Goal: Transaction & Acquisition: Purchase product/service

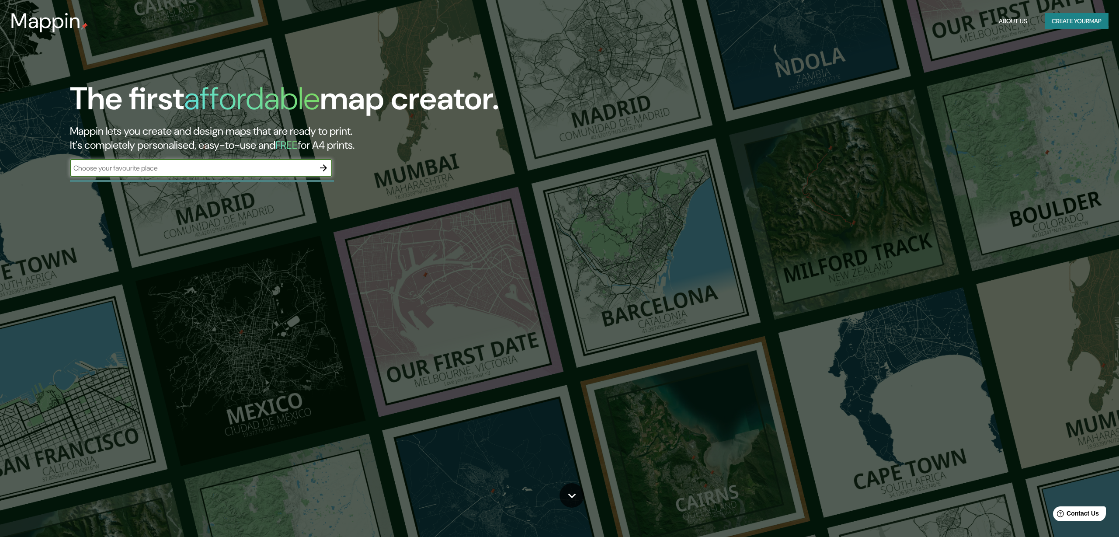
click at [245, 168] on input "text" at bounding box center [192, 168] width 245 height 10
type input "punta del este"
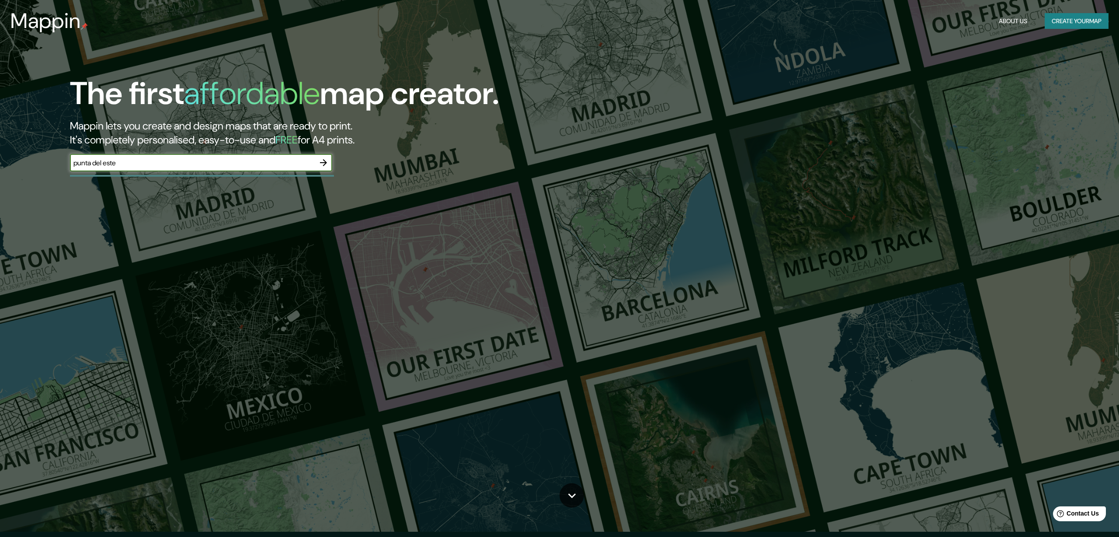
scroll to position [7, 0]
click at [323, 161] on icon "button" at bounding box center [323, 161] width 7 height 7
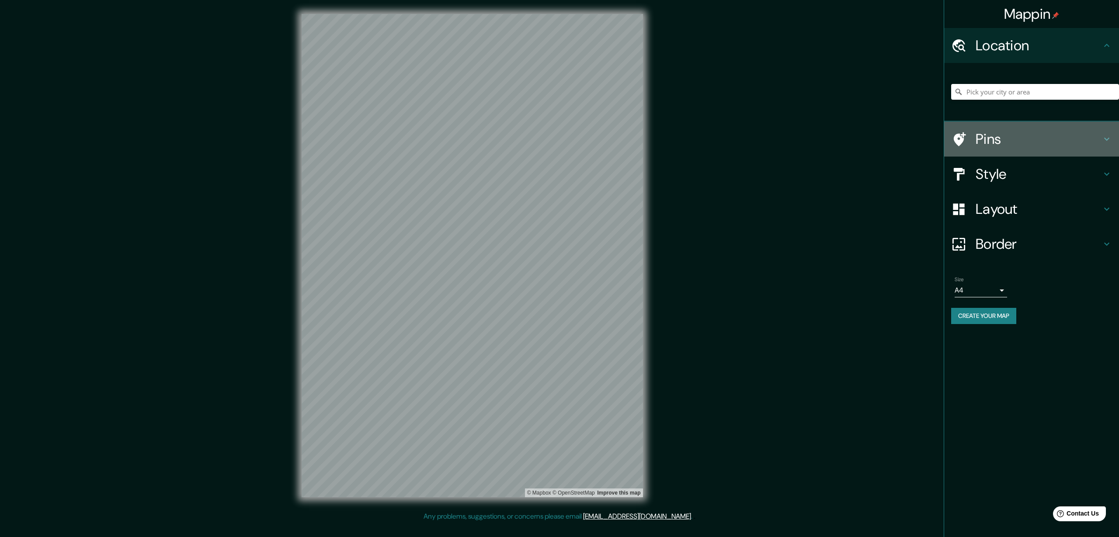
click at [1040, 137] on h4 "Pins" at bounding box center [1039, 138] width 126 height 17
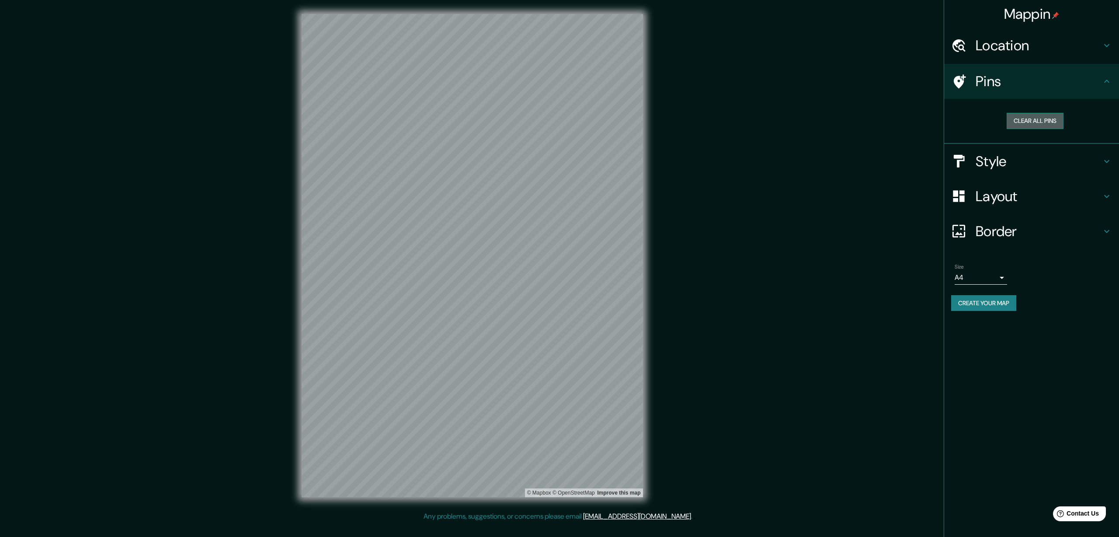
click at [1040, 124] on button "Clear all pins" at bounding box center [1035, 121] width 57 height 16
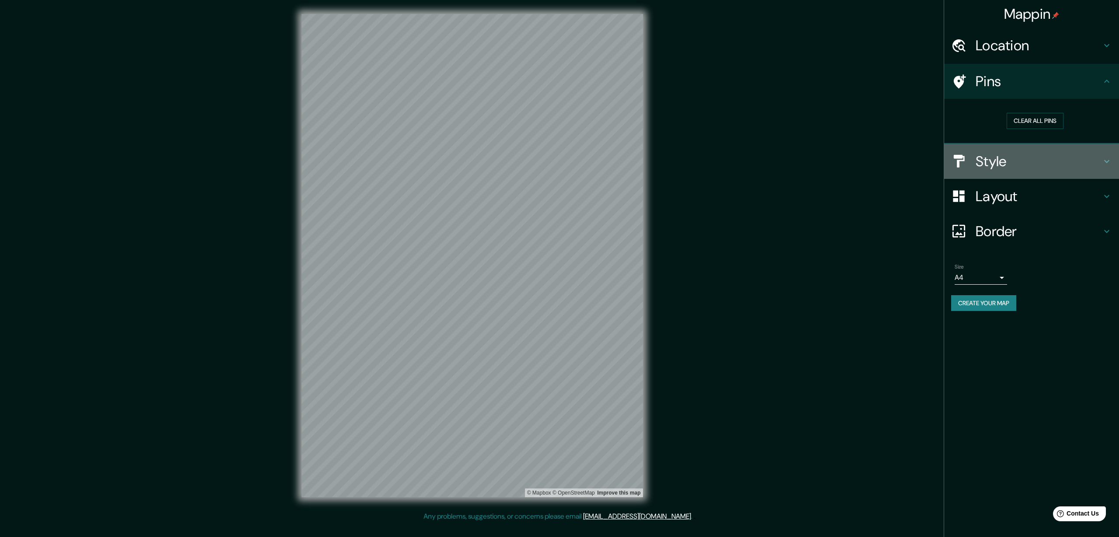
click at [1030, 162] on h4 "Style" at bounding box center [1039, 161] width 126 height 17
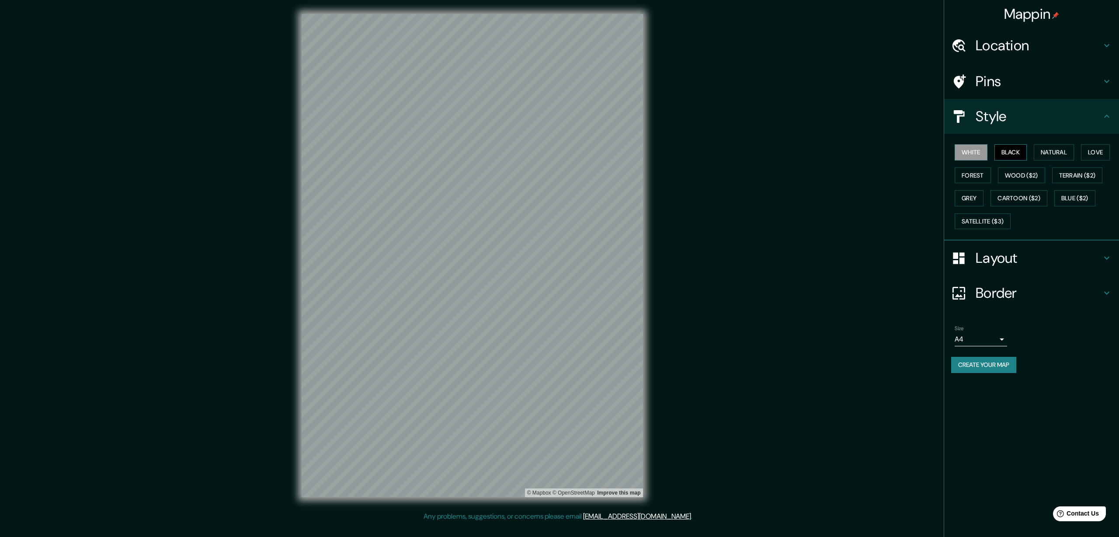
click at [1011, 153] on button "Black" at bounding box center [1011, 152] width 33 height 16
click at [1050, 156] on button "Natural" at bounding box center [1054, 152] width 40 height 16
click at [982, 156] on button "White" at bounding box center [971, 152] width 33 height 16
click at [1094, 150] on button "Love" at bounding box center [1095, 152] width 29 height 16
click at [979, 180] on button "Forest" at bounding box center [973, 175] width 36 height 16
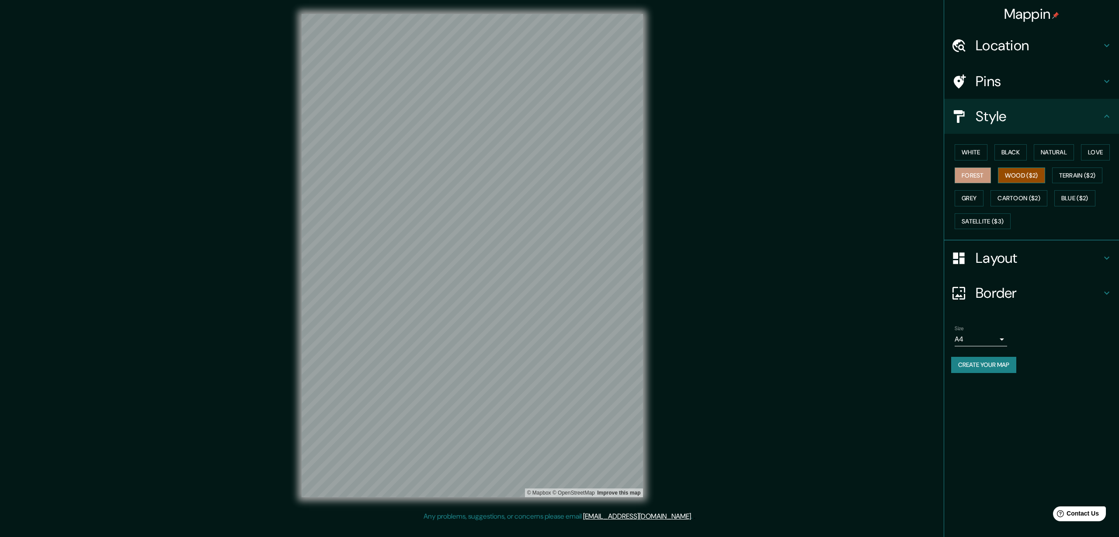
click at [1021, 180] on button "Wood ($2)" at bounding box center [1021, 175] width 47 height 16
click at [1074, 178] on button "Terrain ($2)" at bounding box center [1077, 175] width 51 height 16
click at [1077, 198] on button "Blue ($2)" at bounding box center [1075, 198] width 41 height 16
click at [1030, 199] on button "Cartoon ($2)" at bounding box center [1019, 198] width 57 height 16
click at [974, 200] on button "Grey" at bounding box center [969, 198] width 29 height 16
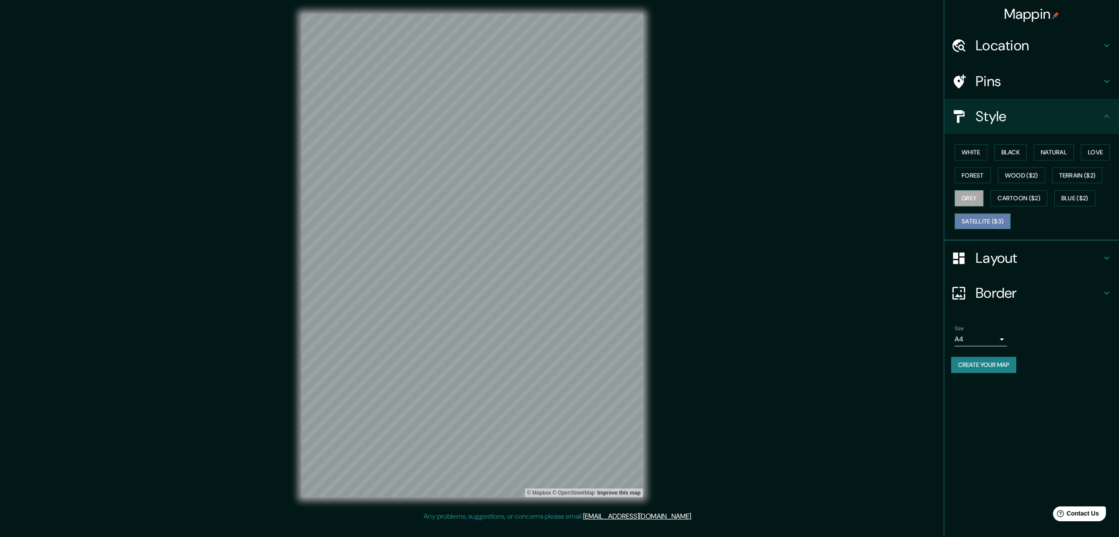
click at [984, 224] on button "Satellite ($3)" at bounding box center [983, 221] width 56 height 16
drag, startPoint x: 1081, startPoint y: 198, endPoint x: 1072, endPoint y: 197, distance: 8.8
click at [1081, 198] on button "Blue ($2)" at bounding box center [1075, 198] width 41 height 16
click at [974, 152] on button "White" at bounding box center [971, 152] width 33 height 16
click at [1009, 153] on button "Black" at bounding box center [1011, 152] width 33 height 16
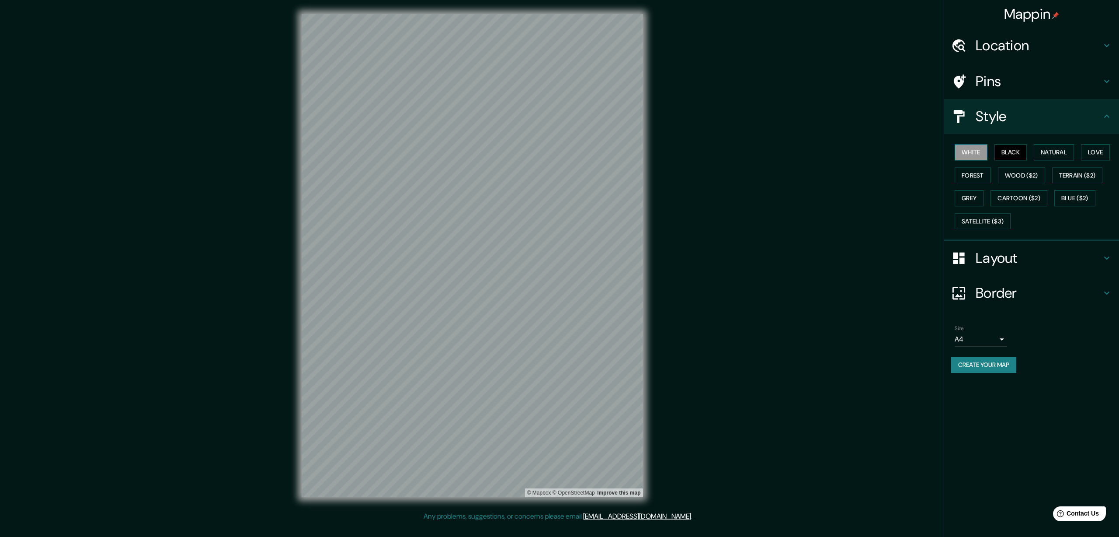
click at [979, 153] on button "White" at bounding box center [971, 152] width 33 height 16
click at [1000, 337] on body "Mappin Location Pins Style White Black Natural Love Forest Wood ($2) Terrain ($…" at bounding box center [559, 268] width 1119 height 537
click at [1036, 342] on div at bounding box center [559, 268] width 1119 height 537
click at [1024, 295] on h4 "Border" at bounding box center [1039, 292] width 126 height 17
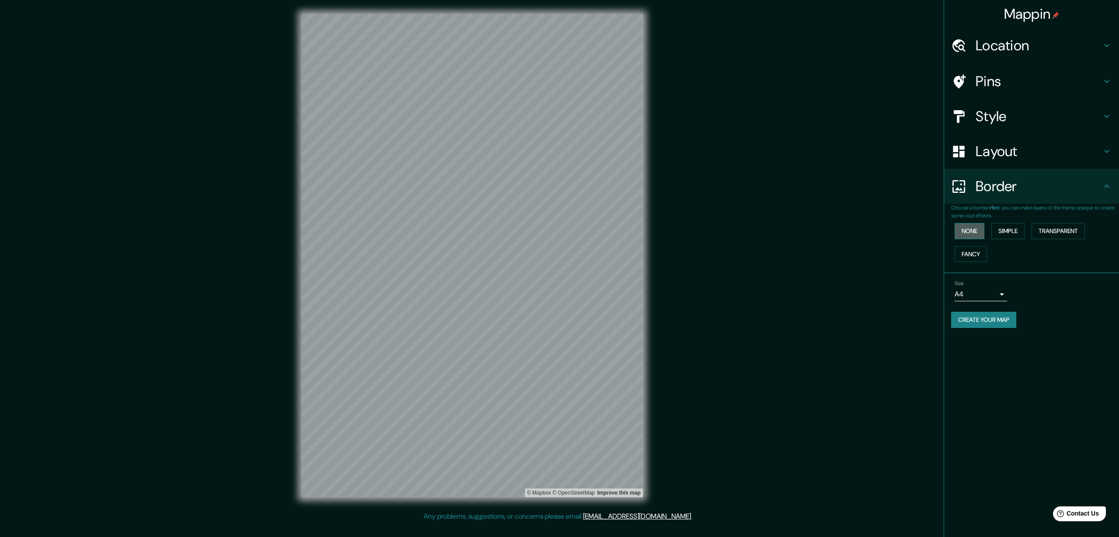
click at [978, 235] on button "None" at bounding box center [970, 231] width 30 height 16
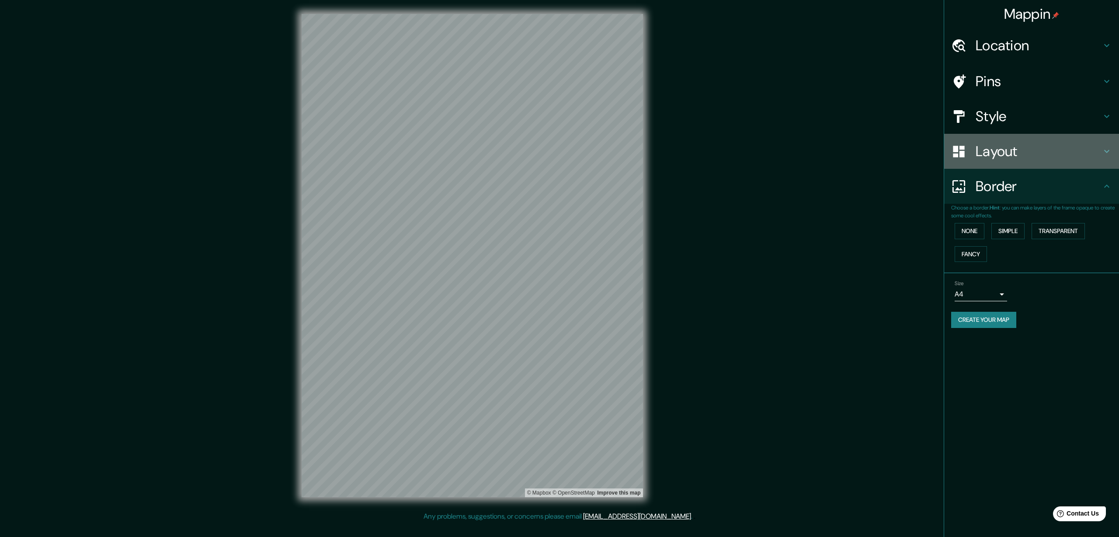
click at [1003, 151] on h4 "Layout" at bounding box center [1039, 151] width 126 height 17
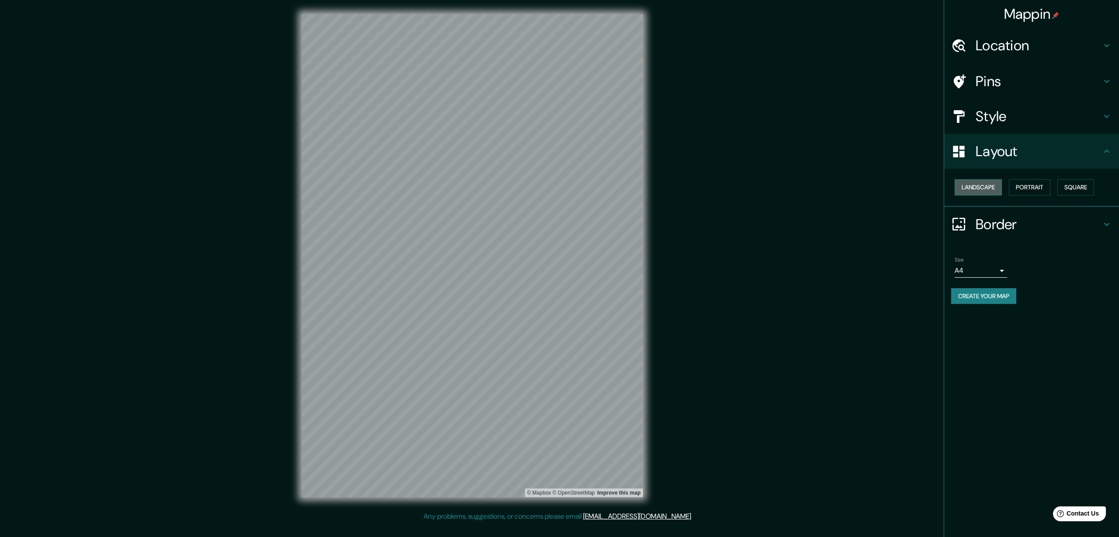
click at [987, 191] on button "Landscape" at bounding box center [978, 187] width 47 height 16
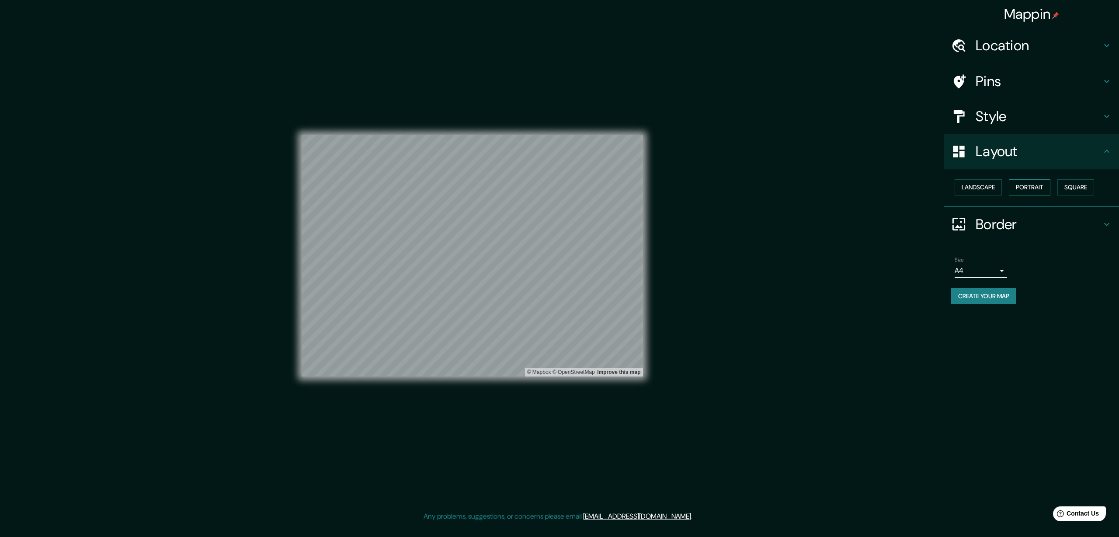
click at [1051, 194] on button "Portrait" at bounding box center [1030, 187] width 42 height 16
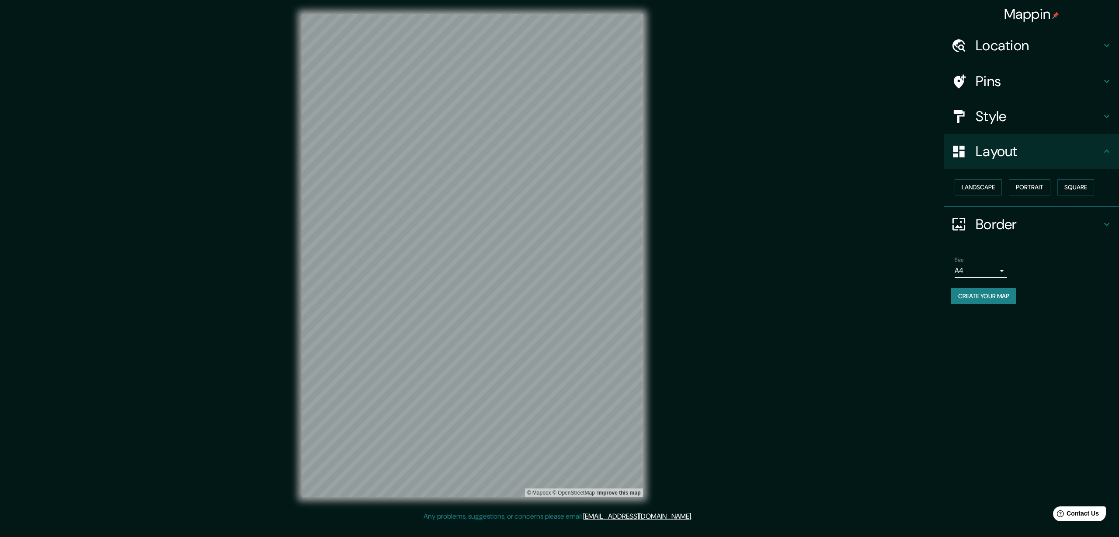
click at [989, 296] on button "Create your map" at bounding box center [983, 296] width 65 height 16
click at [1005, 340] on div "Mappin Location Pins Style Layout Landscape Portrait Square Border Choose a bor…" at bounding box center [1031, 268] width 175 height 537
click at [995, 297] on div "Create your map" at bounding box center [1031, 296] width 161 height 16
click at [989, 295] on button "Create your map" at bounding box center [983, 296] width 65 height 16
click at [830, 193] on div "Mappin Location Pins Style Layout Landscape Portrait Square Border Choose a bor…" at bounding box center [559, 262] width 1119 height 525
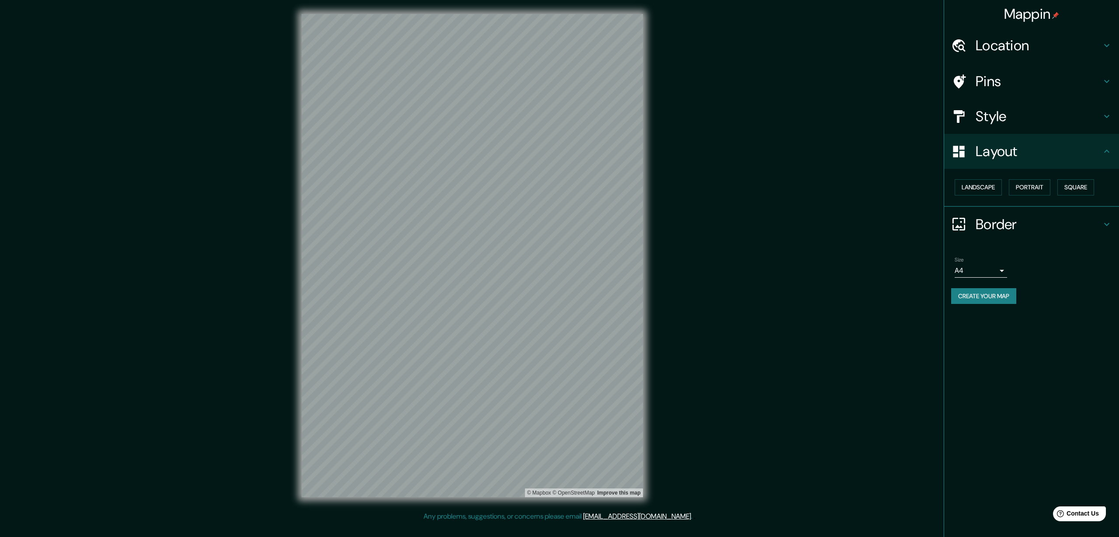
click at [997, 303] on button "Create your map" at bounding box center [983, 296] width 65 height 16
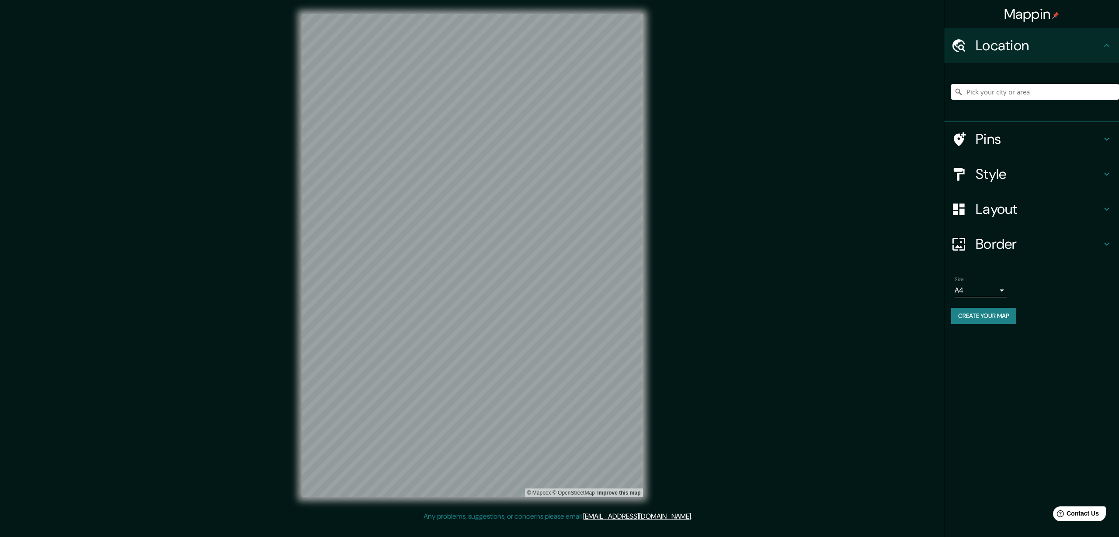
click at [650, 117] on div "© Mapbox © OpenStreetMap Improve this map" at bounding box center [472, 255] width 369 height 511
click at [1037, 184] on div "Style" at bounding box center [1031, 174] width 175 height 35
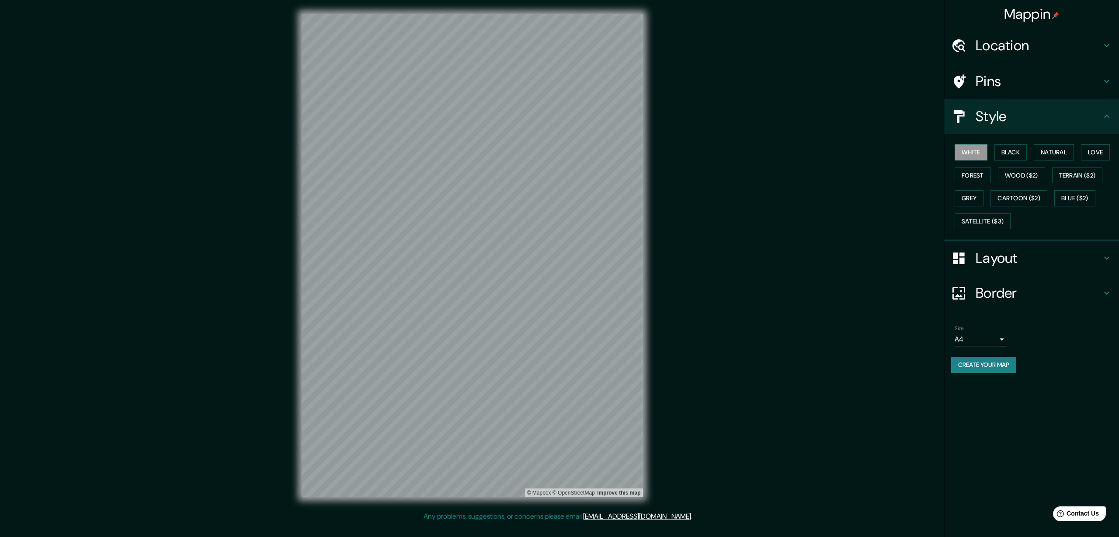
click at [1020, 262] on h4 "Layout" at bounding box center [1039, 257] width 126 height 17
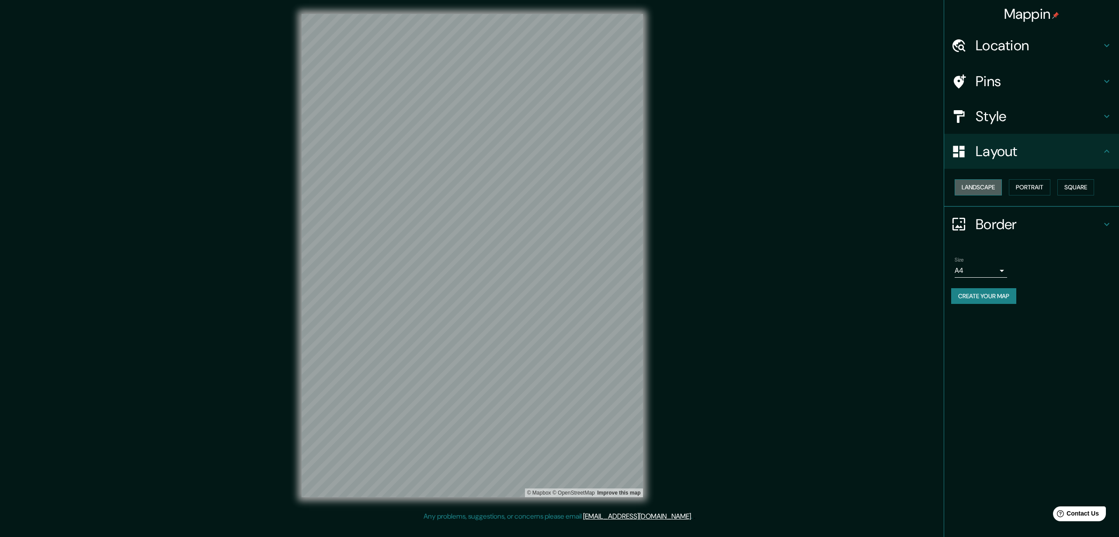
click at [987, 190] on button "Landscape" at bounding box center [978, 187] width 47 height 16
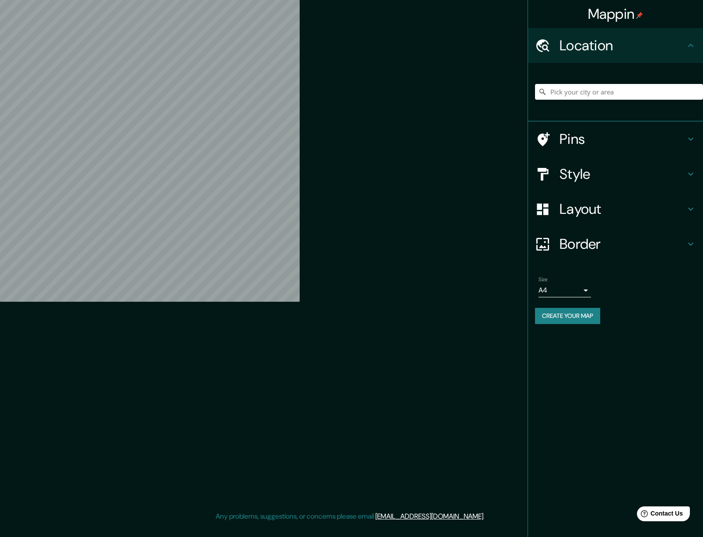
drag, startPoint x: 359, startPoint y: 130, endPoint x: 471, endPoint y: 228, distance: 149.3
click at [521, 224] on div "© Mapbox © OpenStreetMap Improve this map" at bounding box center [264, 256] width 612 height 874
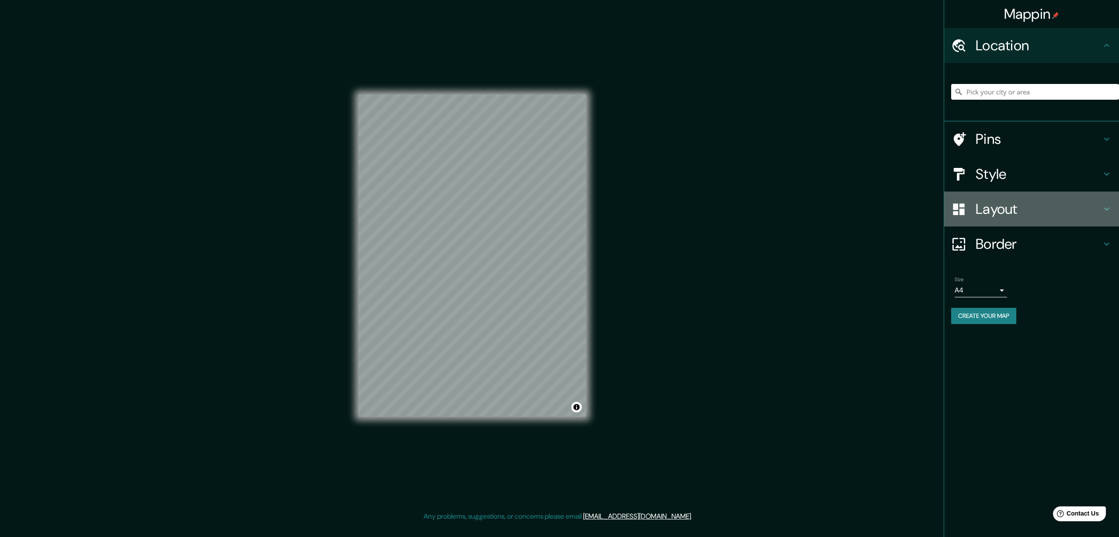
click at [702, 208] on h4 "Layout" at bounding box center [1039, 208] width 126 height 17
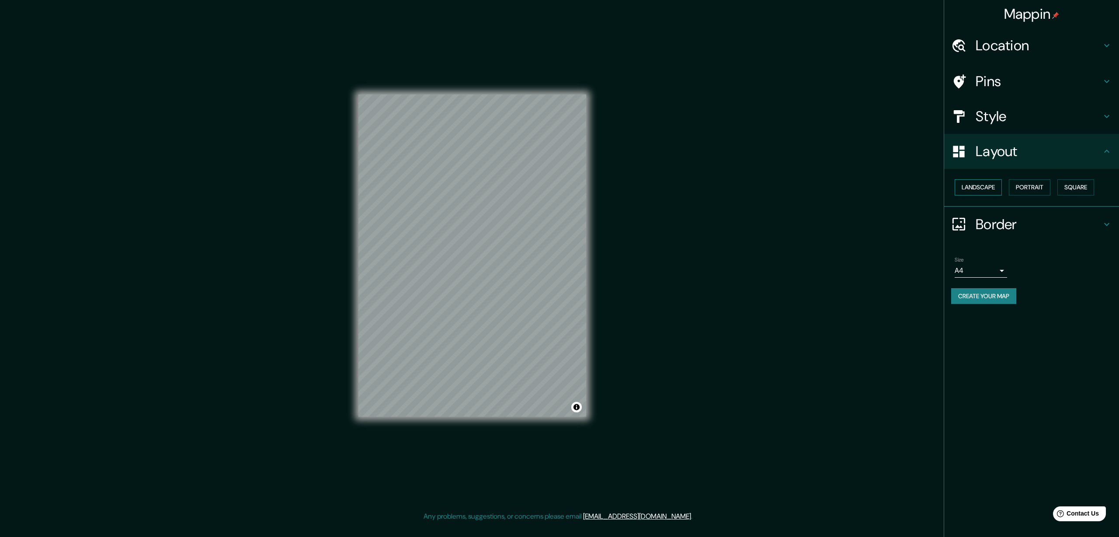
click at [702, 192] on button "Landscape" at bounding box center [978, 187] width 47 height 16
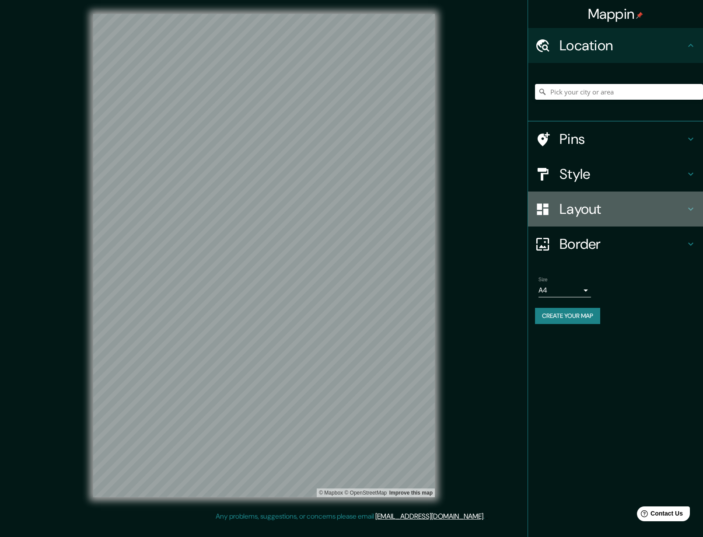
click at [692, 209] on icon at bounding box center [690, 209] width 5 height 3
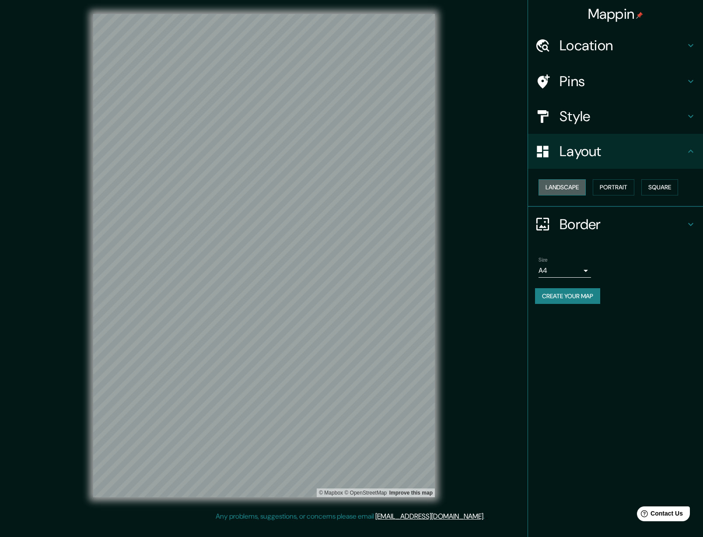
click at [576, 188] on button "Landscape" at bounding box center [561, 187] width 47 height 16
